Goal: Task Accomplishment & Management: Complete application form

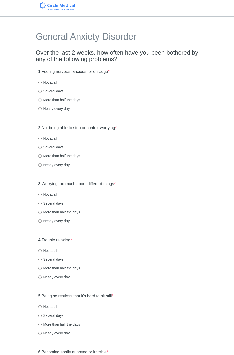
click at [39, 100] on input "More than half the days" at bounding box center [39, 99] width 3 height 3
radio input "true"
click at [40, 156] on input "More than half the days" at bounding box center [39, 155] width 3 height 3
radio input "true"
click at [40, 212] on input "More than half the days" at bounding box center [39, 211] width 3 height 3
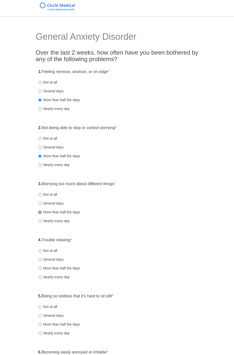
radio input "true"
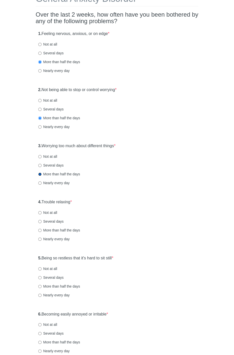
scroll to position [56, 0]
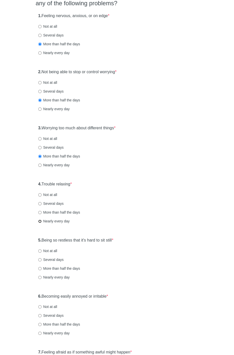
click at [40, 220] on input "Nearly every day" at bounding box center [39, 220] width 3 height 3
radio input "true"
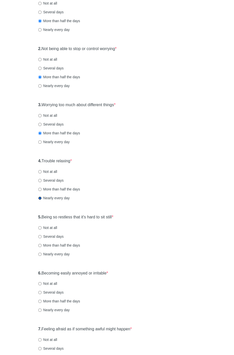
scroll to position [112, 0]
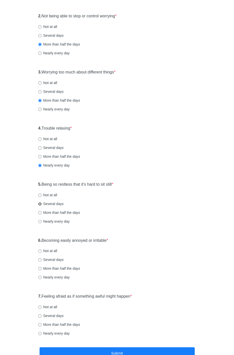
click at [39, 203] on input "Several days" at bounding box center [39, 203] width 3 height 3
radio input "true"
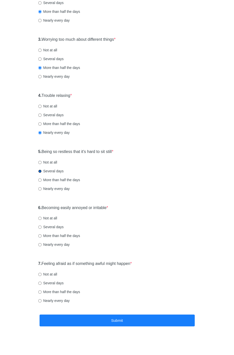
scroll to position [146, 0]
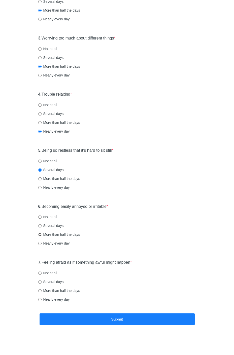
click at [41, 234] on input "More than half the days" at bounding box center [39, 234] width 3 height 3
radio input "true"
click at [41, 298] on input "Nearly every day" at bounding box center [39, 299] width 3 height 3
radio input "true"
click at [40, 290] on input "More than half the days" at bounding box center [39, 290] width 3 height 3
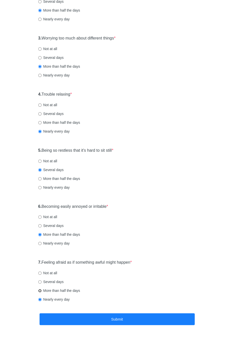
radio input "true"
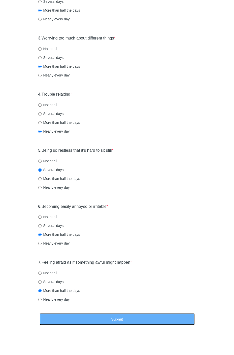
click at [73, 318] on button "Submit" at bounding box center [116, 319] width 155 height 12
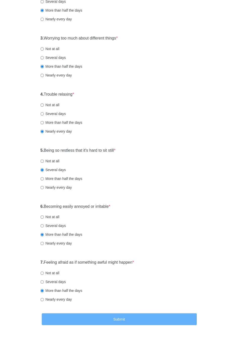
scroll to position [0, 0]
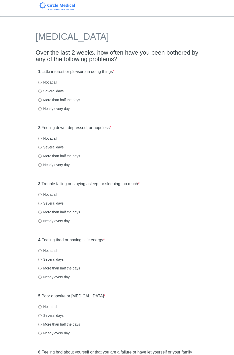
click at [40, 80] on label "Not at all" at bounding box center [47, 82] width 19 height 5
click at [40, 81] on input "Not at all" at bounding box center [39, 82] width 3 height 3
radio input "true"
click at [41, 140] on input "Not at all" at bounding box center [39, 138] width 3 height 3
radio input "true"
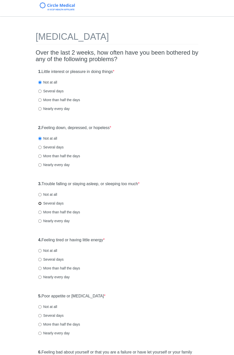
click at [39, 204] on input "Several days" at bounding box center [39, 203] width 3 height 3
radio input "true"
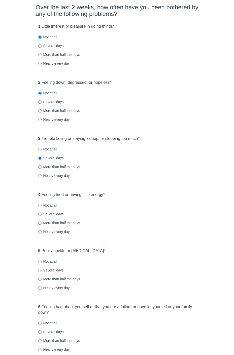
scroll to position [56, 0]
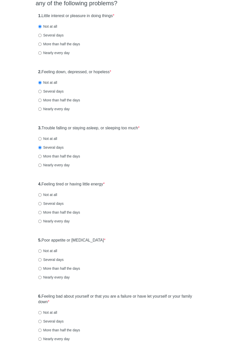
click at [42, 203] on label "Several days" at bounding box center [50, 203] width 25 height 5
click at [41, 203] on input "Several days" at bounding box center [39, 203] width 3 height 3
radio input "true"
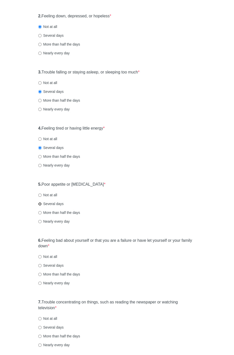
click at [38, 203] on input "Several days" at bounding box center [39, 203] width 3 height 3
radio input "true"
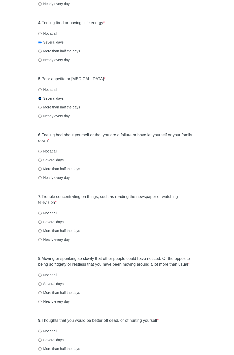
scroll to position [223, 0]
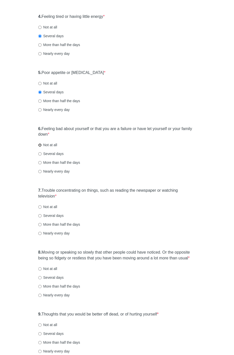
click at [41, 145] on input "Not at all" at bounding box center [39, 144] width 3 height 3
radio input "true"
click at [40, 207] on input "Not at all" at bounding box center [39, 206] width 3 height 3
radio input "true"
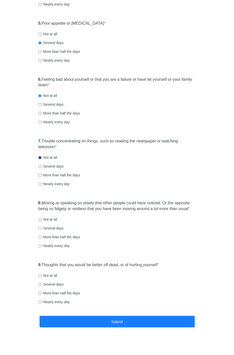
scroll to position [275, 0]
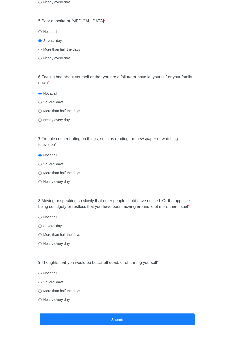
click at [42, 215] on label "Not at all" at bounding box center [47, 216] width 19 height 5
click at [41, 215] on input "Not at all" at bounding box center [39, 216] width 3 height 3
radio input "true"
click at [42, 272] on label "Not at all" at bounding box center [47, 272] width 19 height 5
click at [41, 272] on input "Not at all" at bounding box center [39, 272] width 3 height 3
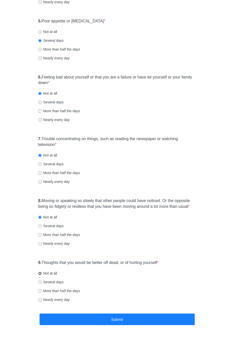
radio input "true"
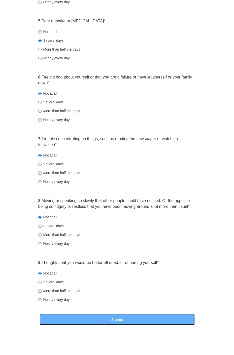
click at [91, 318] on button "Submit" at bounding box center [116, 319] width 155 height 12
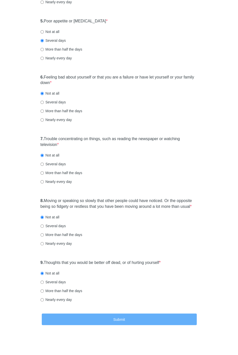
scroll to position [0, 0]
